Goal: Information Seeking & Learning: Find specific page/section

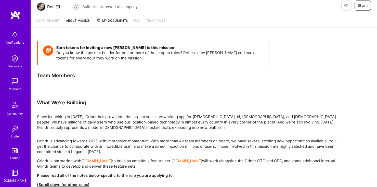
scroll to position [58, 0]
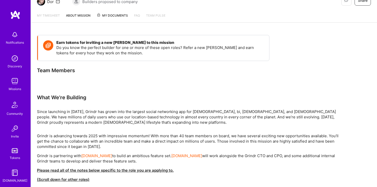
click at [77, 16] on link "About Mission" at bounding box center [78, 18] width 24 height 10
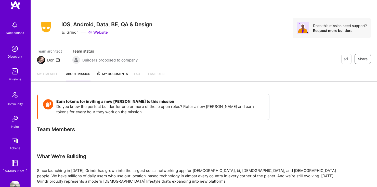
scroll to position [24, 0]
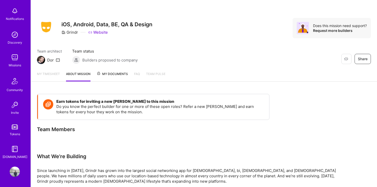
click at [15, 173] on img at bounding box center [15, 171] width 10 height 10
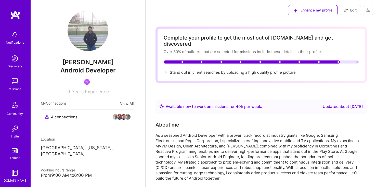
click at [16, 75] on div "Notifications Discovery Missions Community Invite Tokens [DOMAIN_NAME]" at bounding box center [15, 106] width 31 height 154
click at [16, 83] on img at bounding box center [15, 81] width 10 height 10
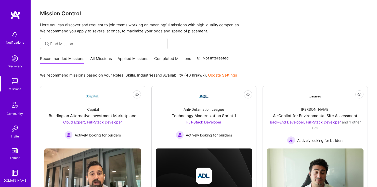
click at [136, 61] on link "Applied Missions" at bounding box center [133, 60] width 31 height 8
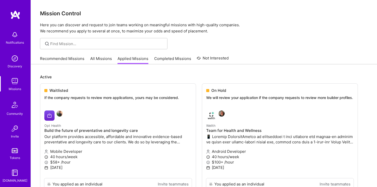
click at [103, 57] on link "All Missions" at bounding box center [101, 60] width 22 height 8
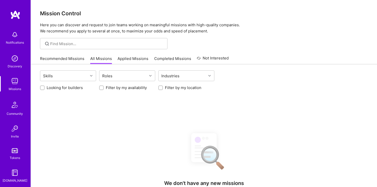
click at [128, 59] on link "Applied Missions" at bounding box center [133, 60] width 31 height 8
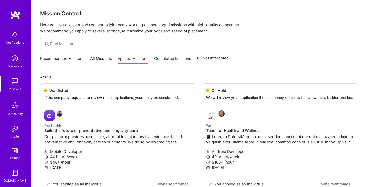
click at [160, 58] on link "Completed Missions" at bounding box center [172, 60] width 37 height 8
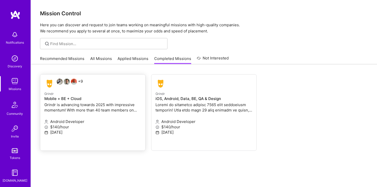
click at [129, 97] on h4 "Mobile + BE + Cloud" at bounding box center [92, 98] width 97 height 5
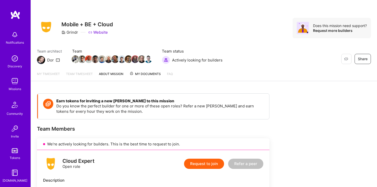
click at [16, 84] on img at bounding box center [15, 81] width 10 height 10
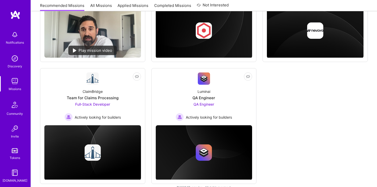
scroll to position [279, 0]
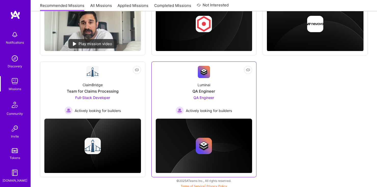
click at [187, 89] on div "Luminai QA Engineer QA Engineer Actively looking for builders" at bounding box center [204, 96] width 97 height 36
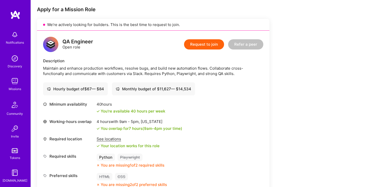
scroll to position [108, 0]
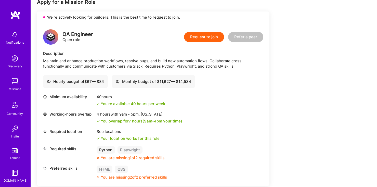
click at [99, 131] on div "See locations" at bounding box center [128, 131] width 63 height 5
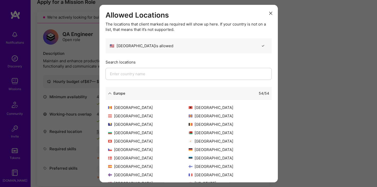
click at [272, 13] on icon "modal" at bounding box center [270, 13] width 3 height 3
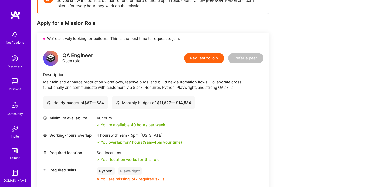
scroll to position [97, 0]
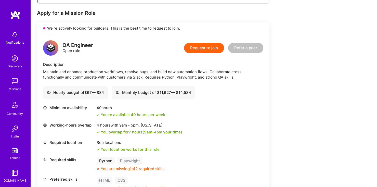
click at [17, 86] on img at bounding box center [15, 81] width 10 height 10
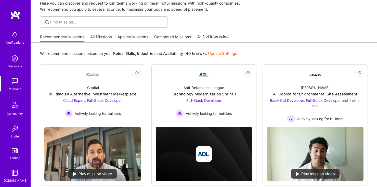
scroll to position [24, 0]
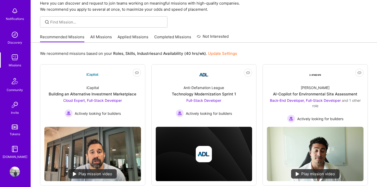
click at [15, 29] on div "Notifications Discovery Missions Community Invite Tokens [DOMAIN_NAME]" at bounding box center [15, 82] width 31 height 154
click at [15, 38] on img at bounding box center [15, 35] width 10 height 10
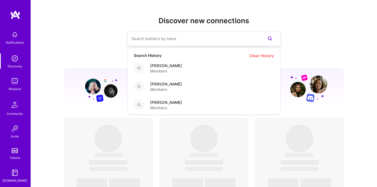
click at [198, 35] on input at bounding box center [194, 38] width 124 height 13
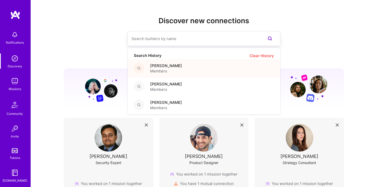
click at [182, 64] on span "[PERSON_NAME]" at bounding box center [166, 65] width 32 height 5
click at [154, 43] on input at bounding box center [194, 38] width 124 height 13
click at [162, 93] on div "Jahath [PERSON_NAME] Members" at bounding box center [204, 86] width 152 height 18
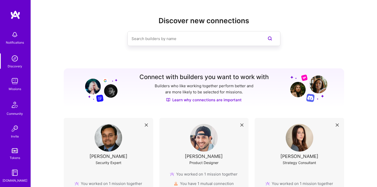
click at [174, 43] on input at bounding box center [194, 38] width 124 height 13
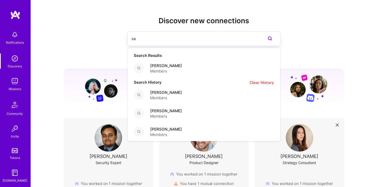
type input "s"
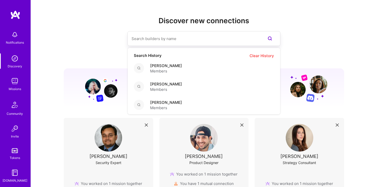
type input "a"
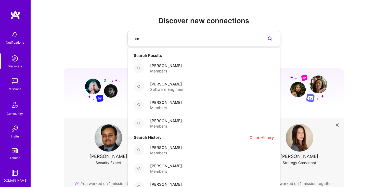
click at [174, 40] on input "shar" at bounding box center [194, 38] width 124 height 13
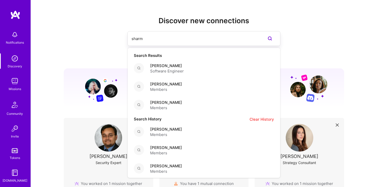
click at [167, 44] on input "sharm" at bounding box center [194, 38] width 124 height 13
type input "HARISH POL"
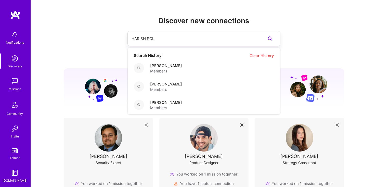
click at [212, 42] on input "HARISH POL" at bounding box center [194, 38] width 124 height 13
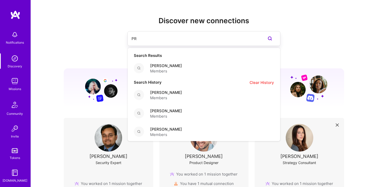
type input "P"
type input "M"
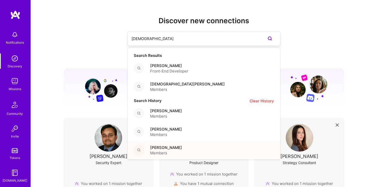
type input "[DEMOGRAPHIC_DATA]"
click at [209, 152] on div "[PERSON_NAME] Members" at bounding box center [204, 150] width 152 height 18
